Goal: Task Accomplishment & Management: Use online tool/utility

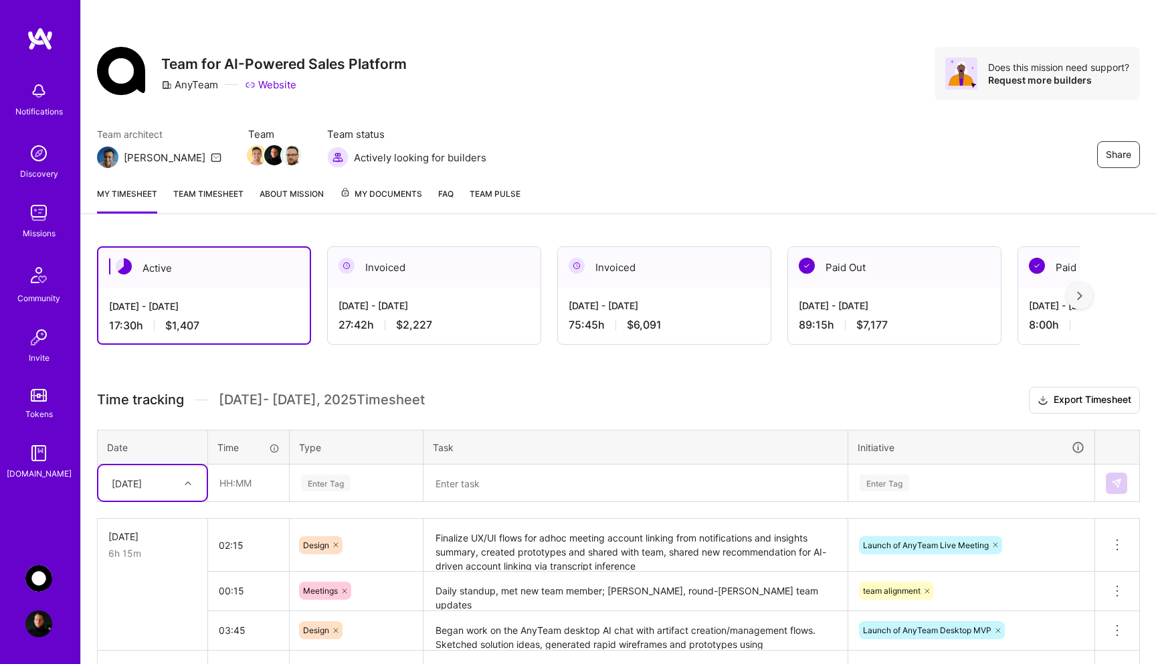
scroll to position [14, 0]
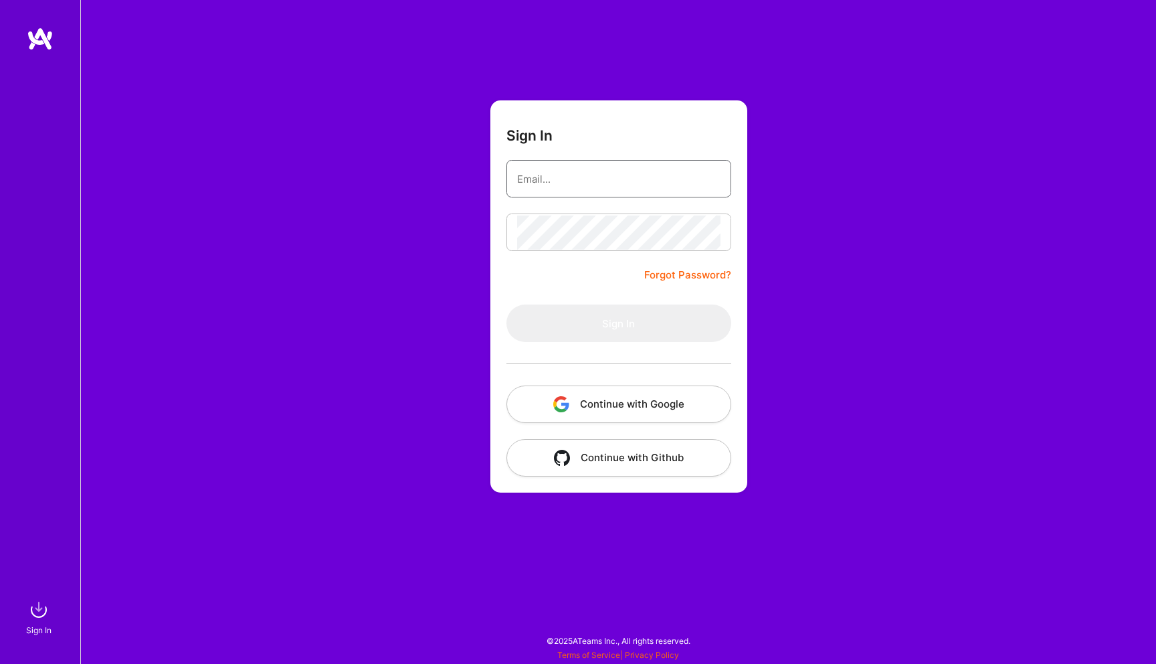
click at [529, 174] on input "email" at bounding box center [618, 179] width 203 height 34
type input "[PERSON_NAME][EMAIL_ADDRESS][PERSON_NAME][DOMAIN_NAME]"
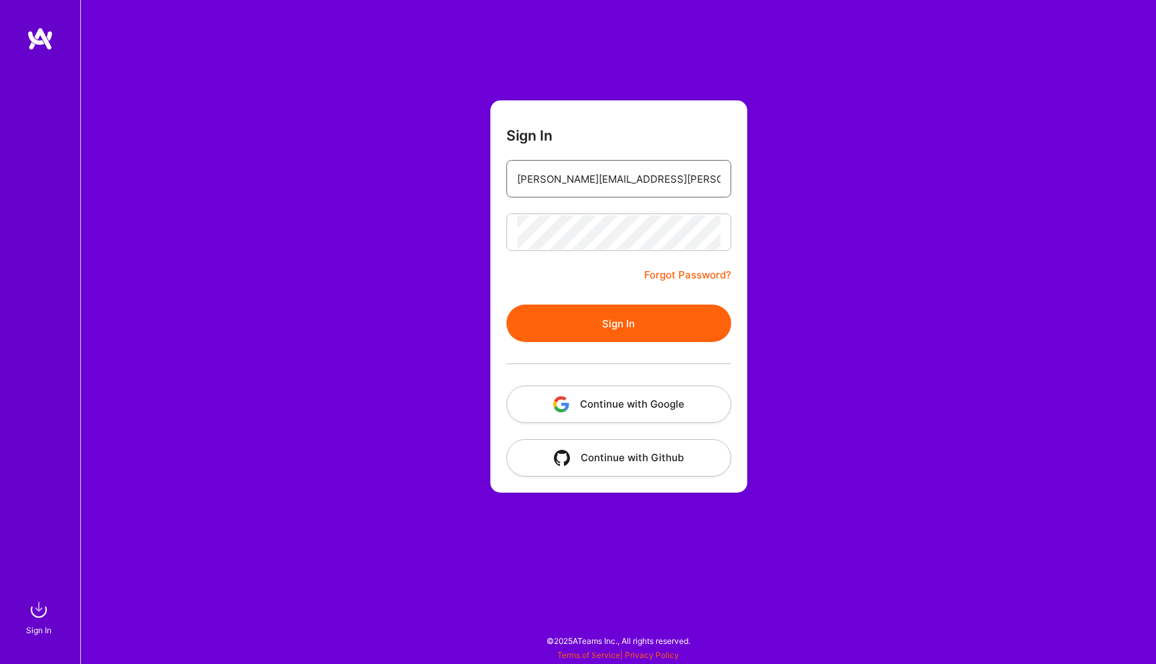
click at [614, 327] on button "Sign In" at bounding box center [619, 322] width 225 height 37
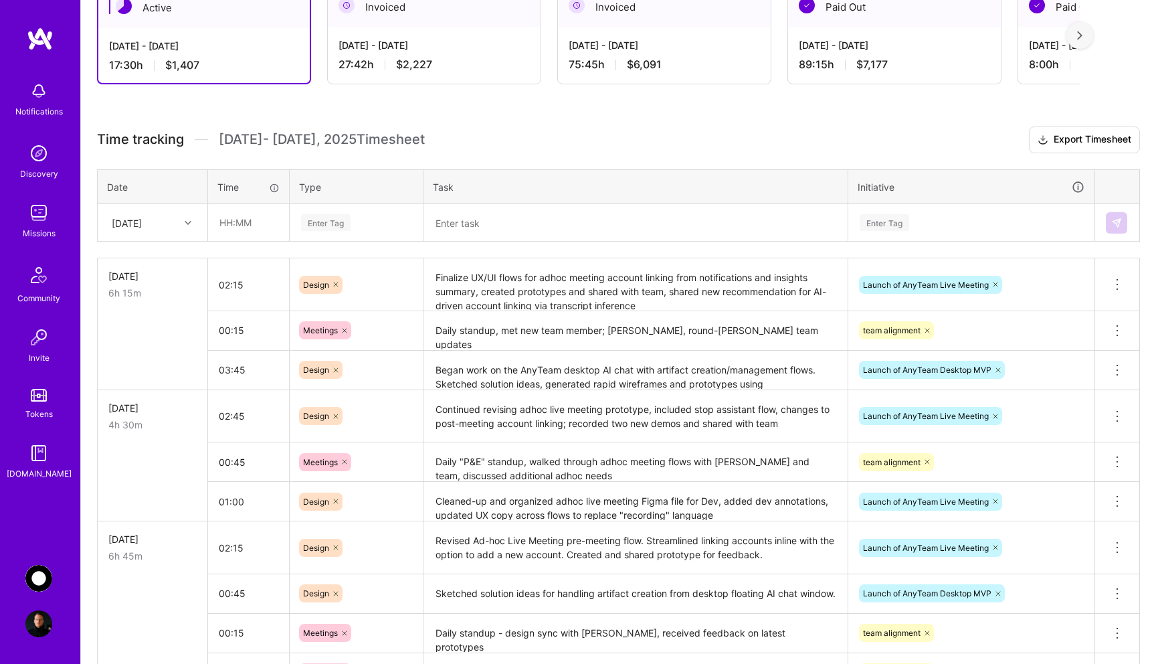
scroll to position [301, 0]
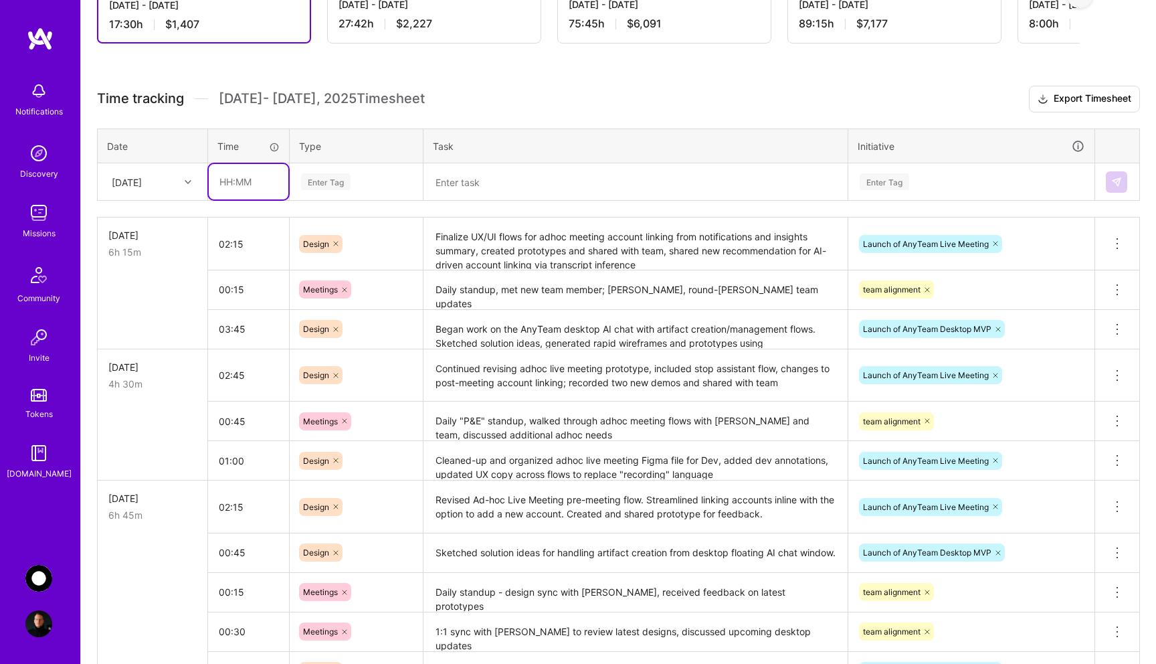
click at [246, 191] on input "text" at bounding box center [249, 181] width 80 height 35
type input "00:30"
click at [337, 185] on div "Enter Tag" at bounding box center [326, 181] width 50 height 21
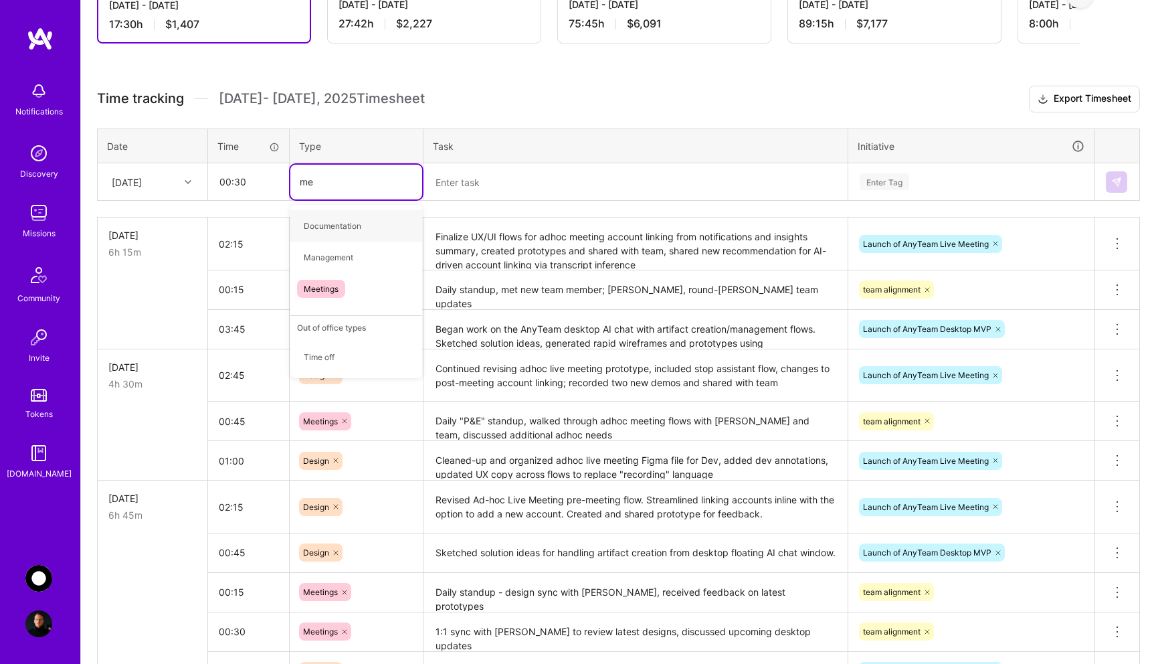
type input "mee"
click at [339, 226] on span "Meetings" at bounding box center [321, 226] width 48 height 18
click at [524, 166] on textarea at bounding box center [636, 182] width 422 height 35
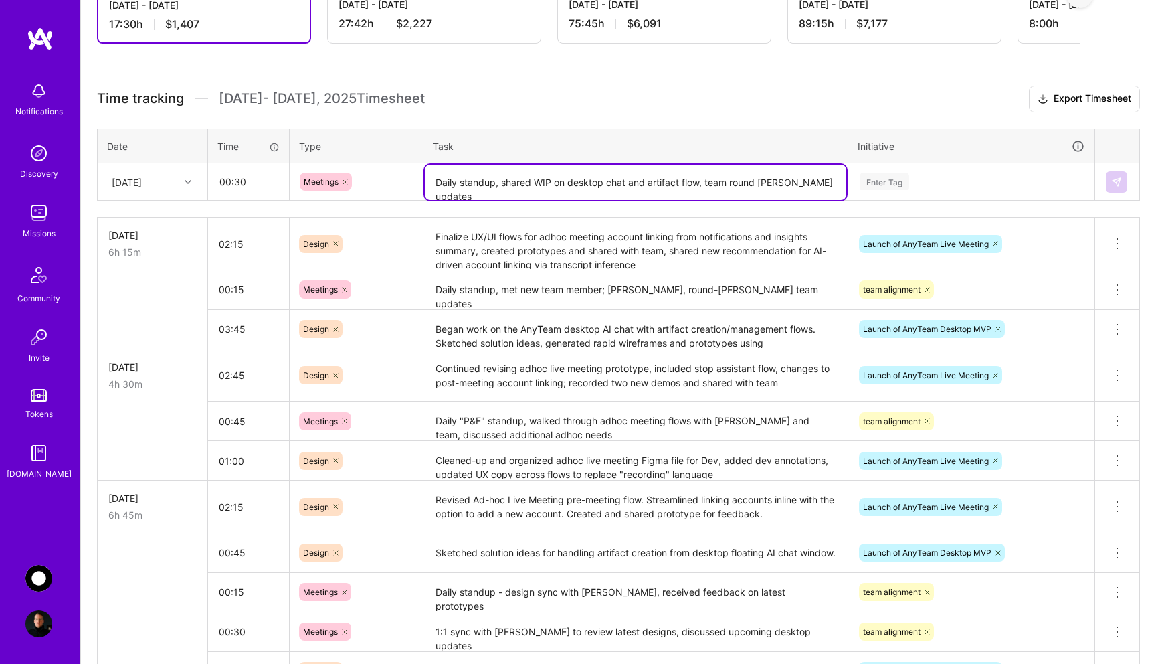
type textarea "Daily standup, shared WIP on desktop chat and artifact flow, team round [PERSON…"
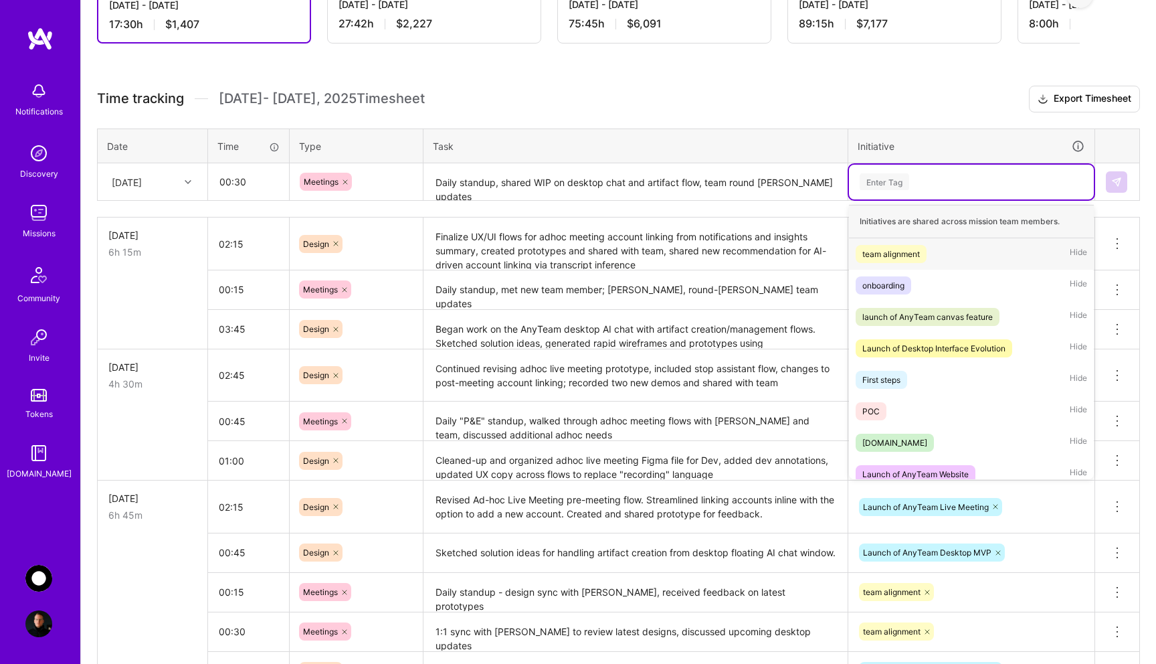
click at [899, 181] on div "Enter Tag" at bounding box center [885, 181] width 50 height 21
click at [925, 250] on span "team alignment" at bounding box center [891, 254] width 71 height 18
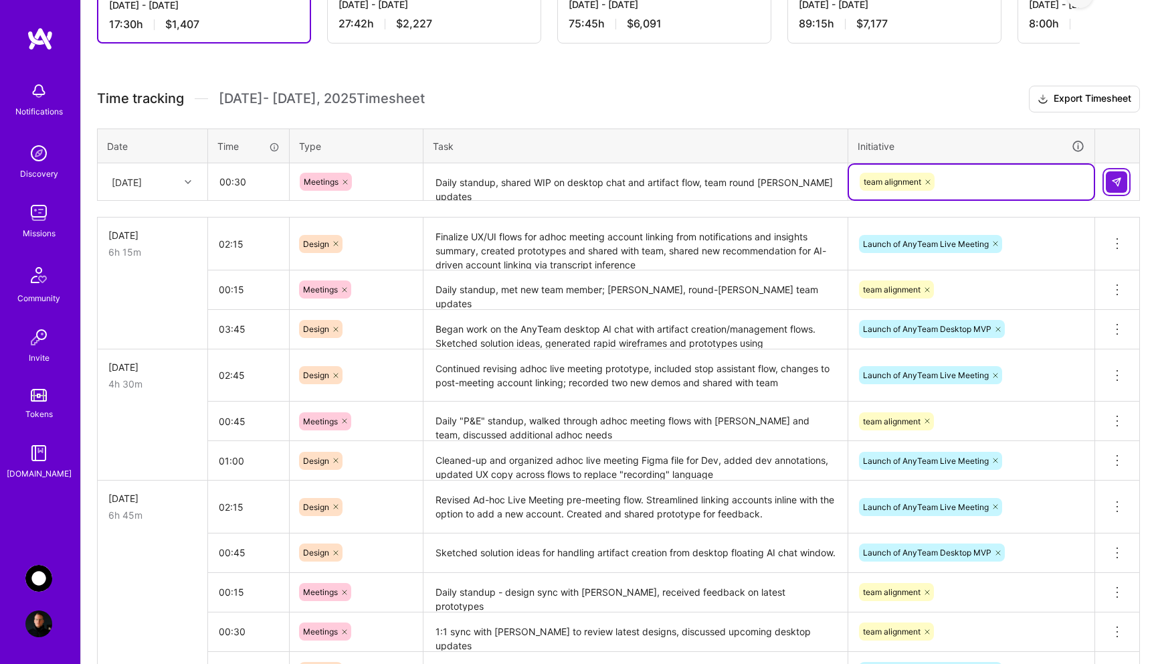
click at [1114, 177] on img at bounding box center [1117, 182] width 11 height 11
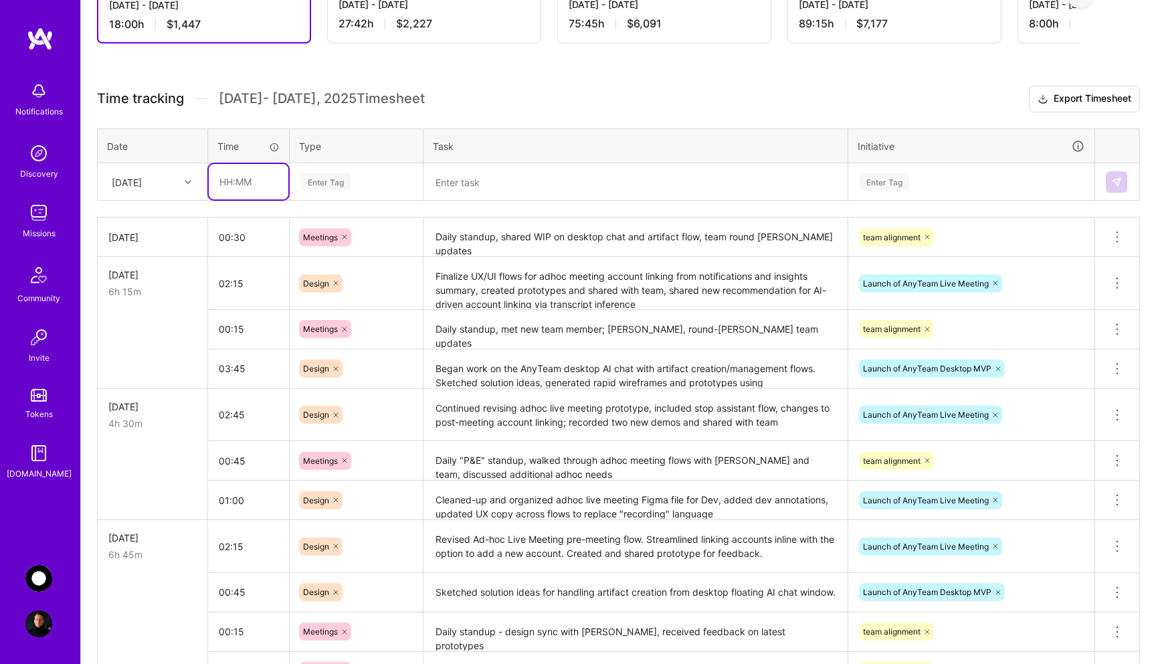
click at [250, 185] on input "text" at bounding box center [249, 181] width 80 height 35
type input "00:15"
click at [321, 186] on div "Enter Tag" at bounding box center [326, 181] width 50 height 21
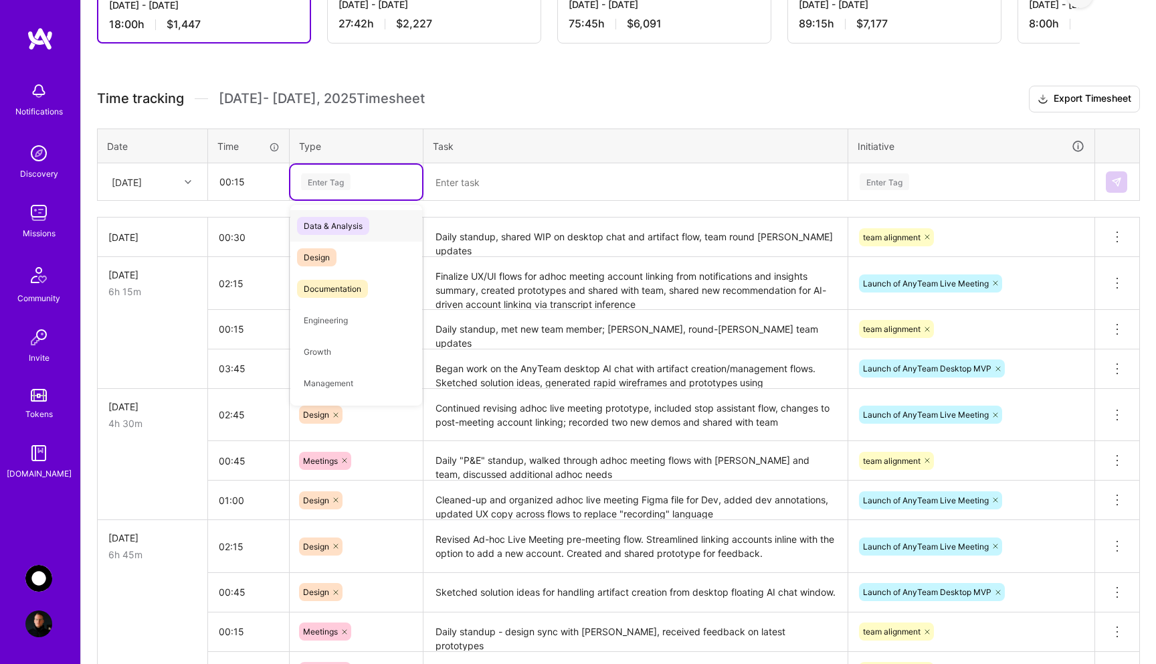
type input "d"
click at [347, 286] on span "Documentation" at bounding box center [332, 289] width 71 height 18
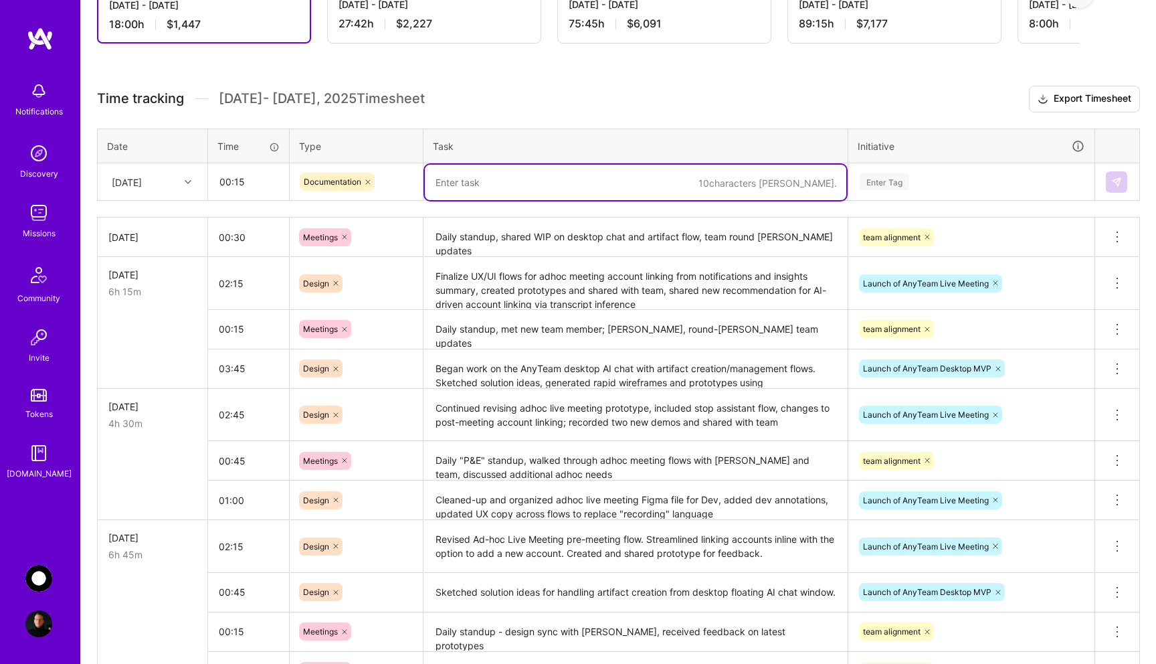
click at [484, 182] on textarea at bounding box center [636, 182] width 422 height 35
type textarea "Recording demos for team share"
click at [909, 185] on div "Enter Tag" at bounding box center [885, 181] width 50 height 21
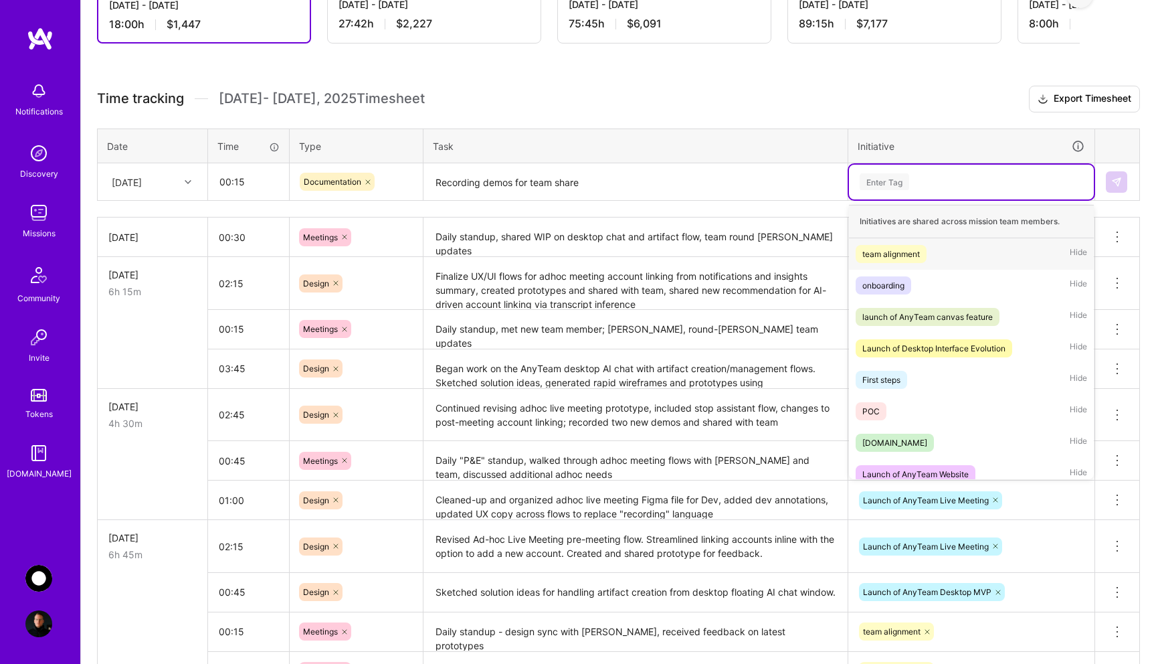
click at [920, 252] on div "team alignment" at bounding box center [892, 254] width 58 height 14
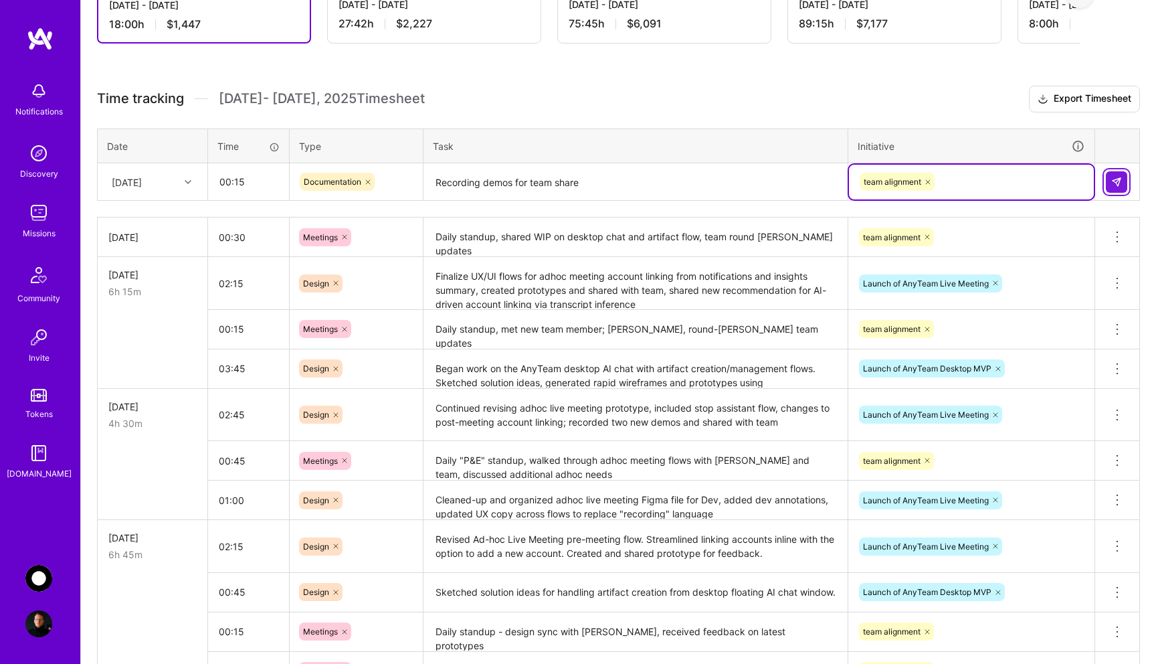
click at [1117, 182] on img at bounding box center [1117, 182] width 11 height 11
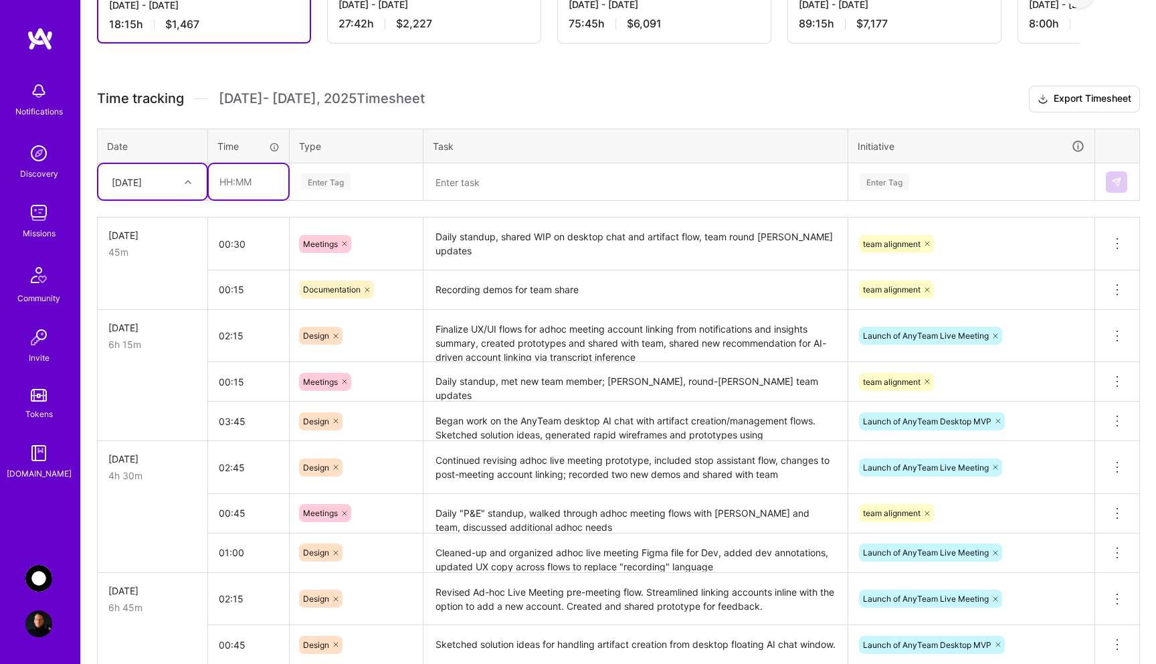
click at [243, 187] on input "text" at bounding box center [249, 181] width 80 height 35
type input "04:30"
click at [331, 181] on div "Enter Tag" at bounding box center [326, 181] width 50 height 21
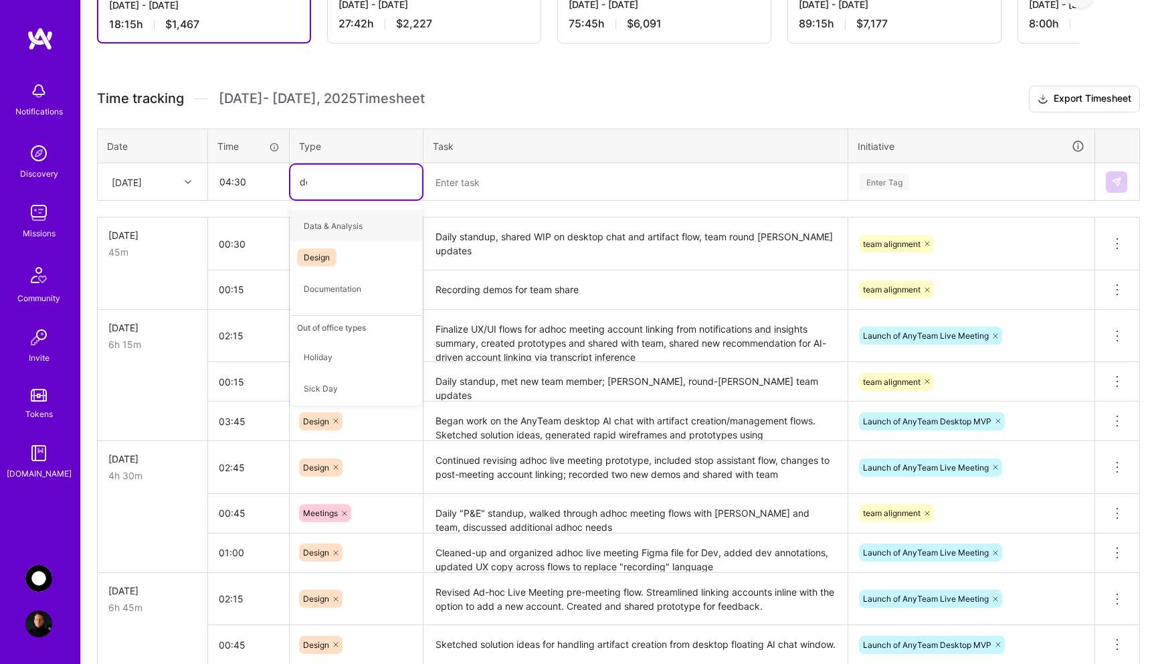
type input "des"
click at [333, 223] on span "Design" at bounding box center [316, 226] width 39 height 18
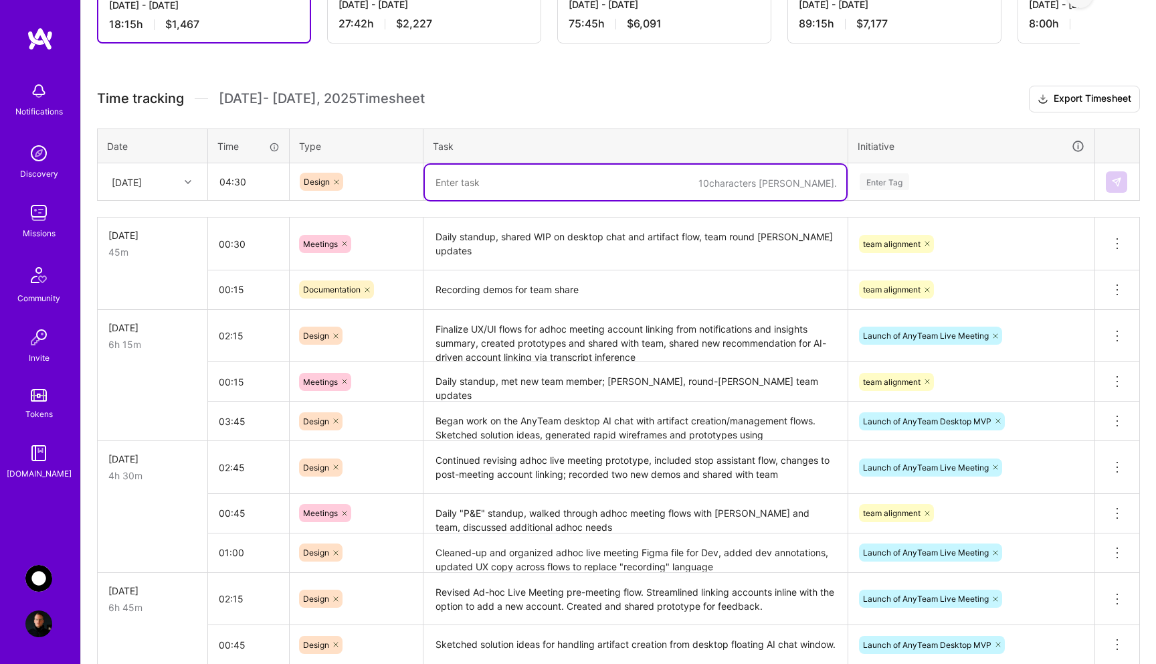
click at [476, 185] on textarea at bounding box center [636, 182] width 422 height 35
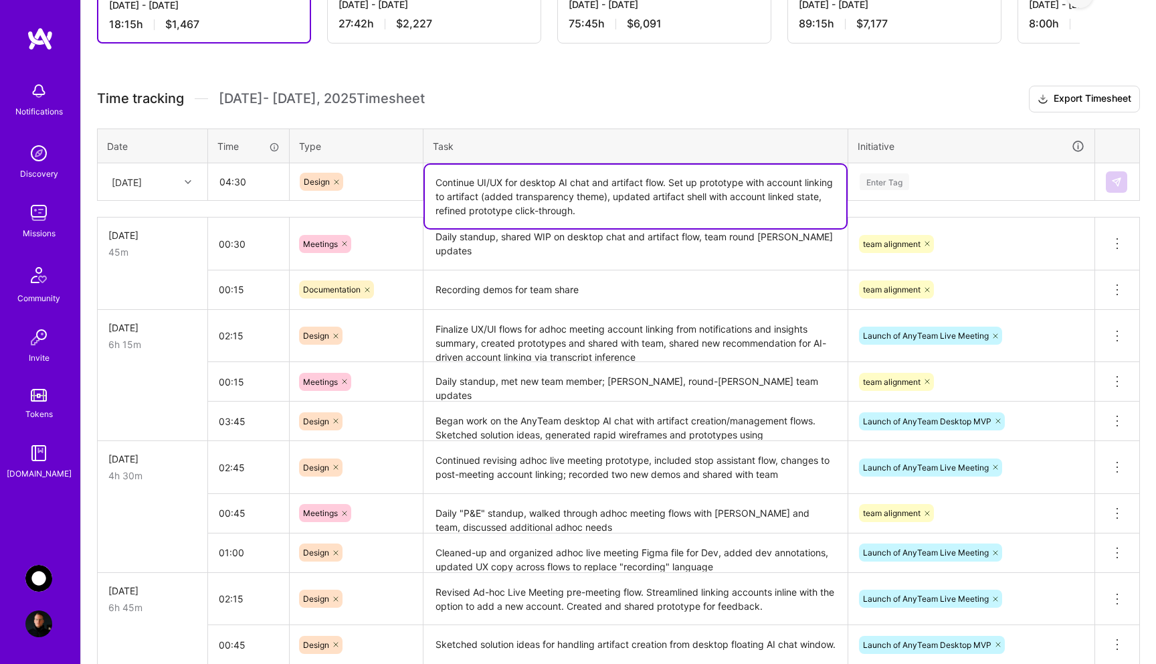
type textarea "Continue UI/UX for desktop AI chat and artifact flow. Set up prototype with acc…"
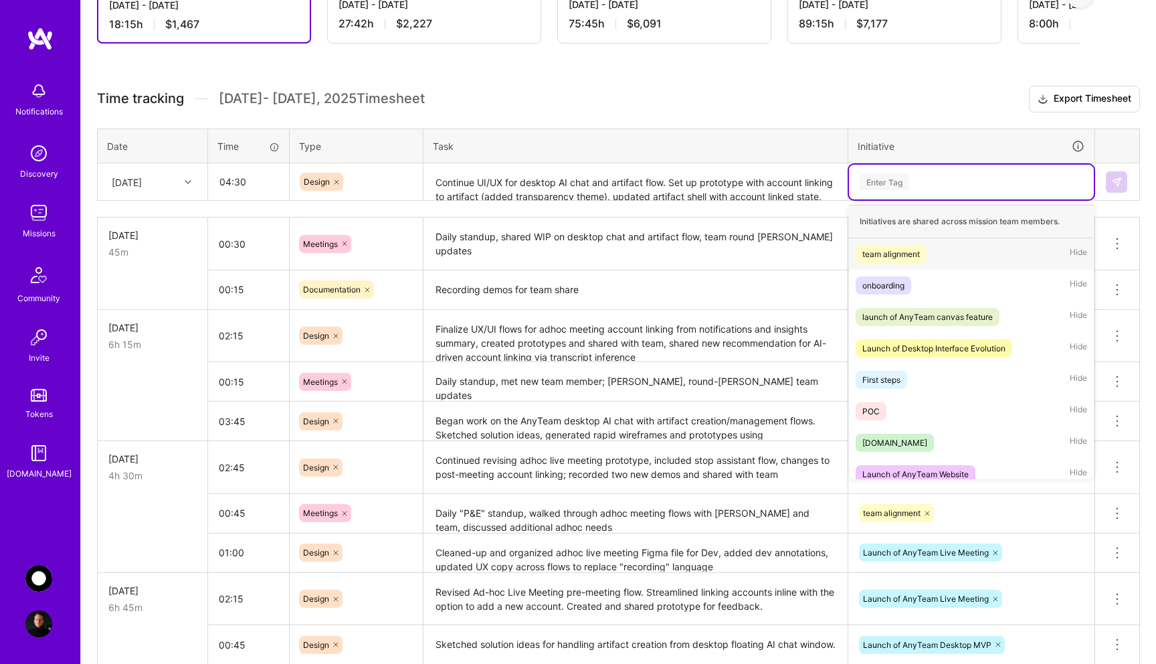
click at [895, 178] on div "Enter Tag" at bounding box center [885, 181] width 50 height 21
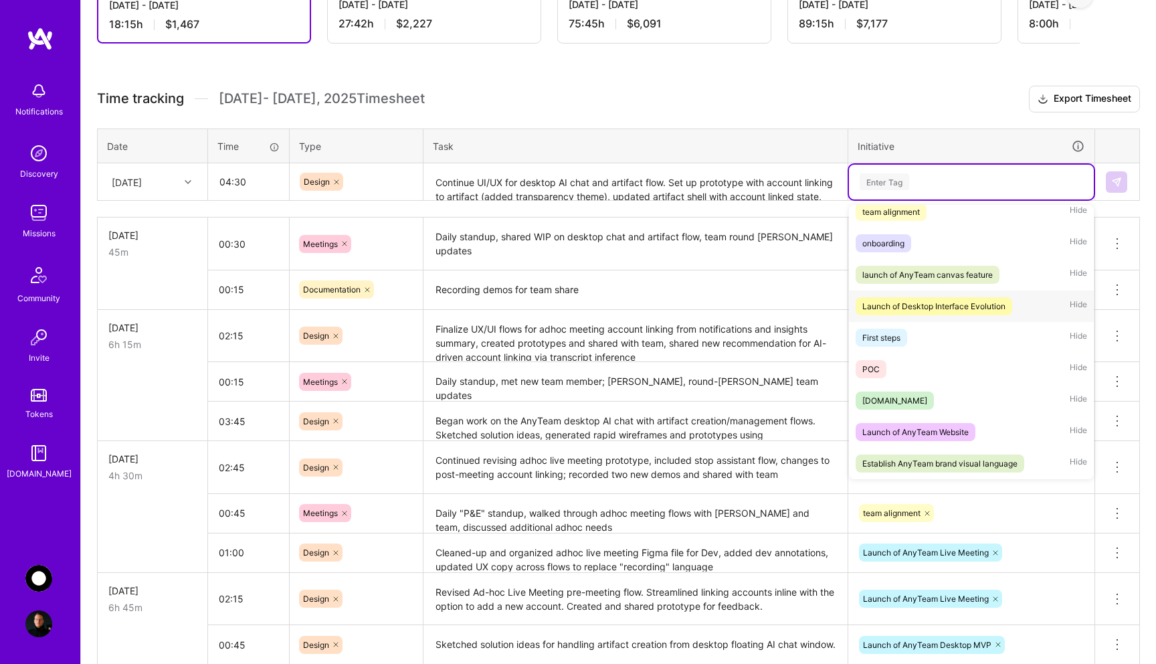
scroll to position [105, 0]
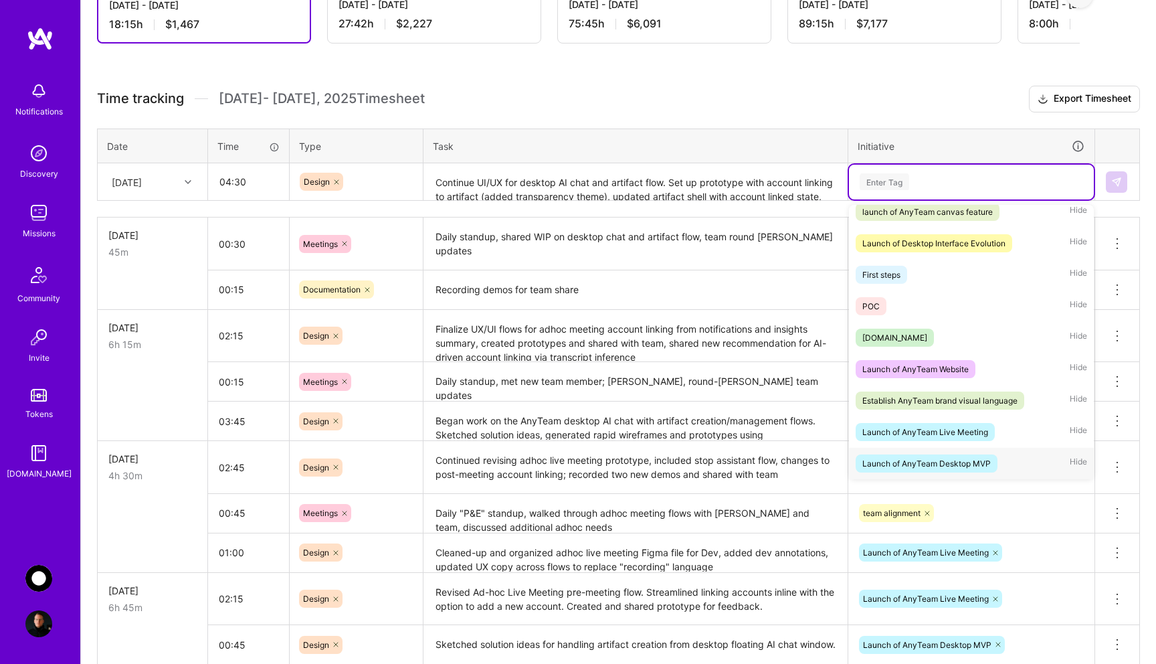
click at [946, 463] on div "Launch of AnyTeam Desktop MVP" at bounding box center [927, 463] width 128 height 14
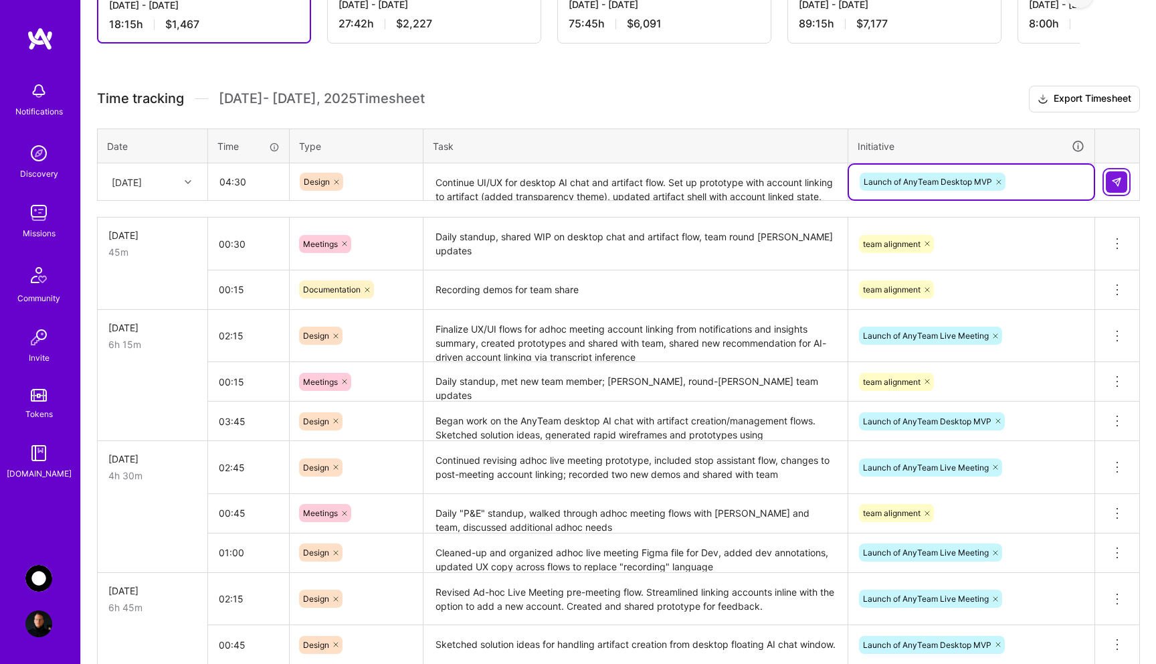
click at [1119, 185] on img at bounding box center [1117, 182] width 11 height 11
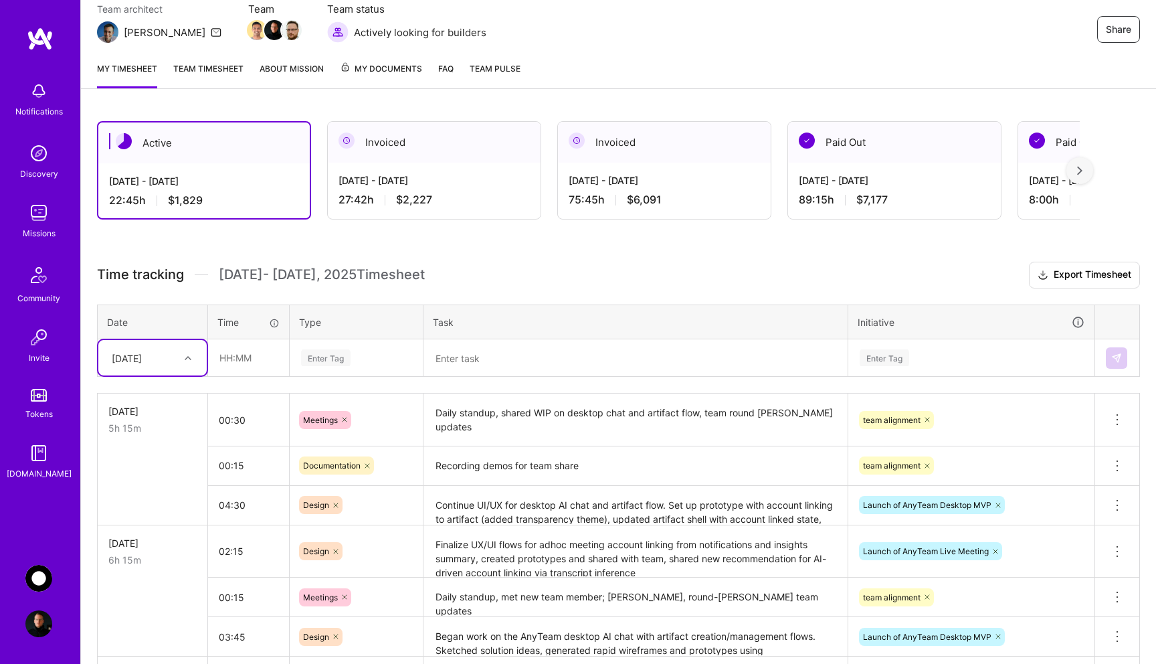
scroll to position [129, 0]
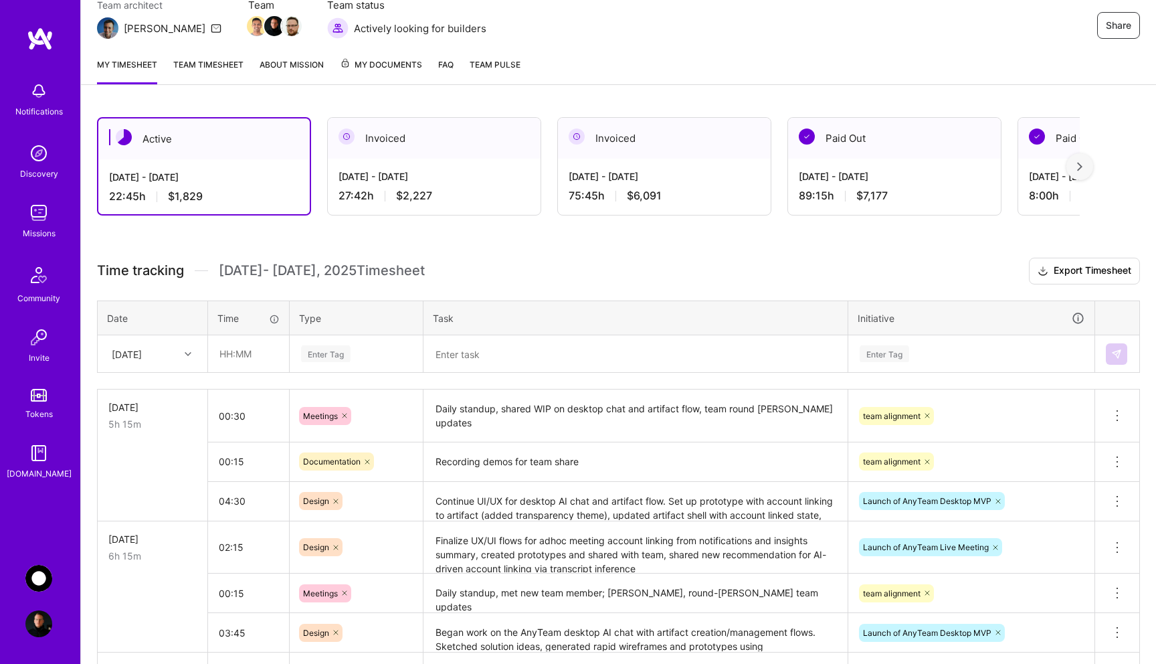
click at [217, 234] on div "Active [DATE] - [DATE] 22:45 h $1,829 Invoiced [DATE] - [DATE] 27:42 h $2,227 I…" at bounding box center [618, 598] width 1075 height 995
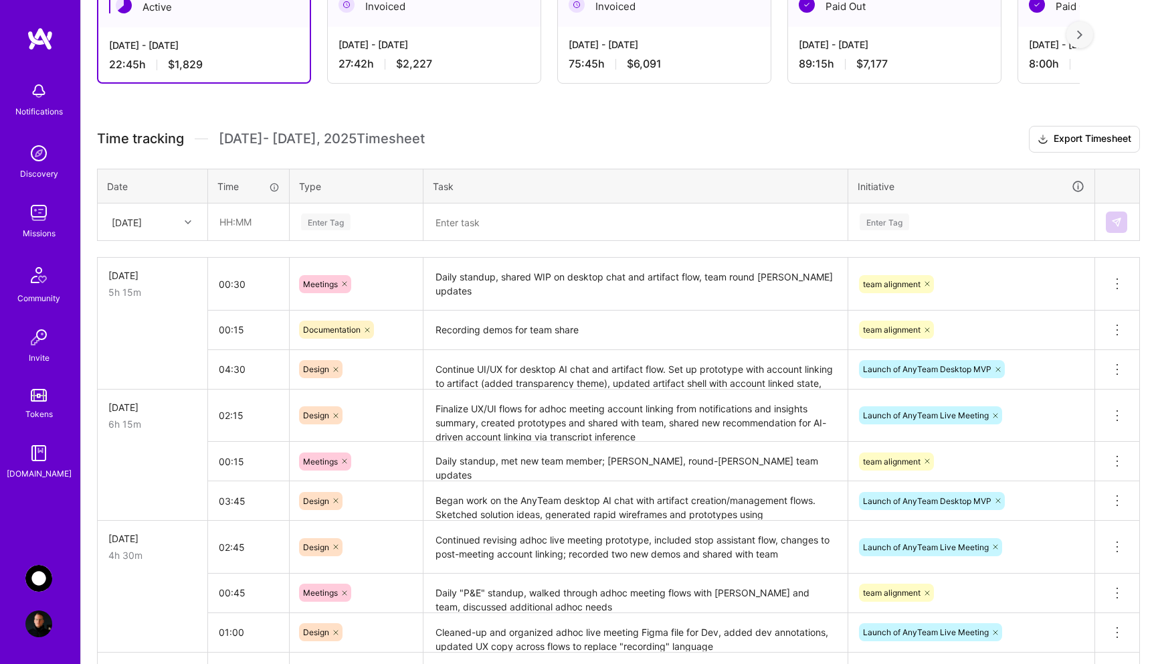
scroll to position [212, 0]
